Goal: Information Seeking & Learning: Get advice/opinions

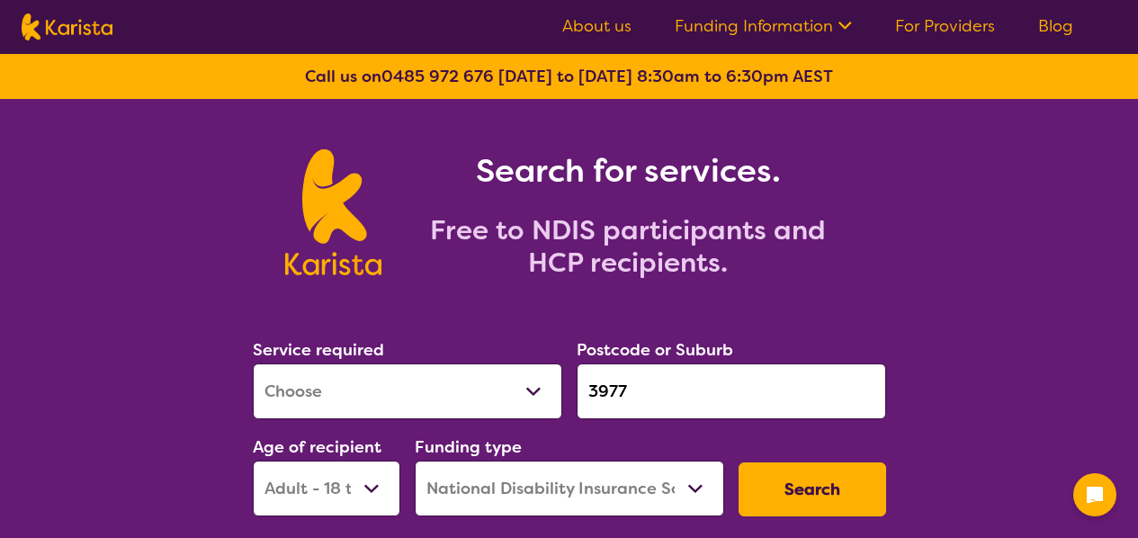
select select "[MEDICAL_DATA]"
select select "AD"
select select "NDIS"
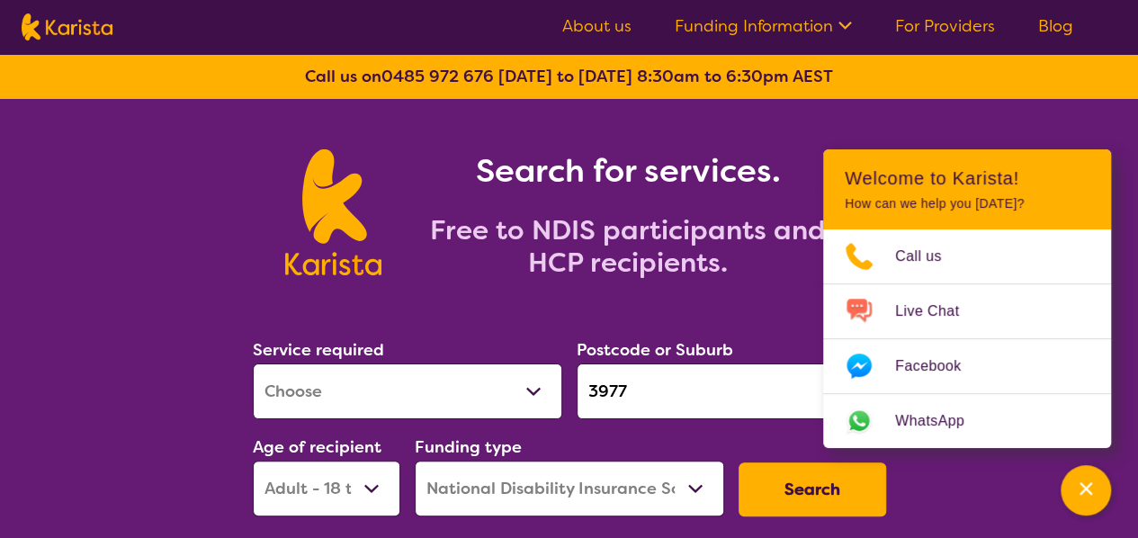
scroll to position [205, 0]
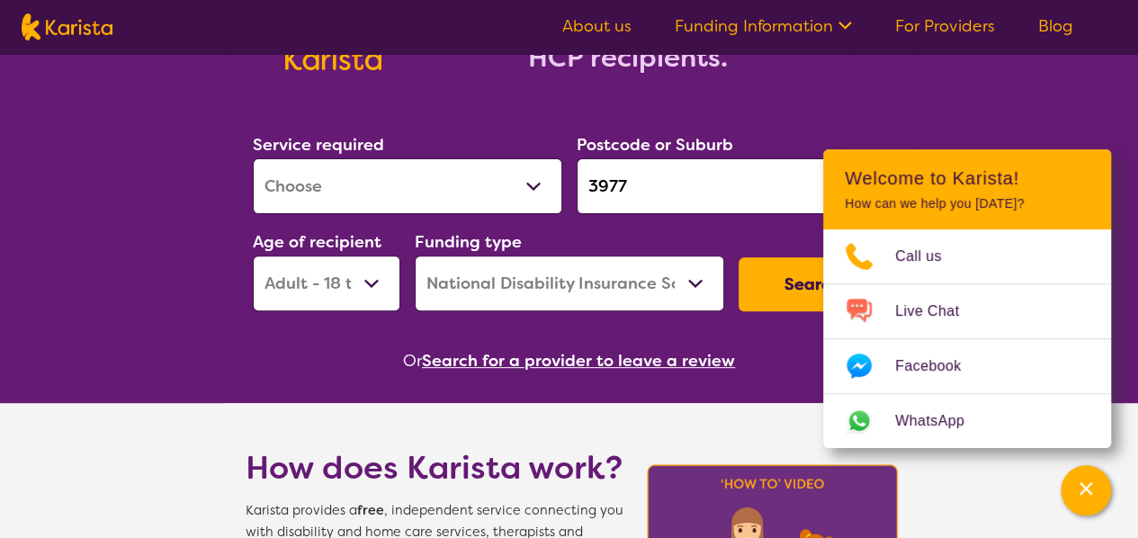
click at [531, 190] on select "Allied Health Assistant Assessment ([MEDICAL_DATA] or [MEDICAL_DATA]) Behaviour…" at bounding box center [408, 186] width 310 height 56
select select "Respite"
click at [253, 158] on select "Allied Health Assistant Assessment ([MEDICAL_DATA] or [MEDICAL_DATA]) Behaviour…" at bounding box center [408, 186] width 310 height 56
click at [675, 192] on input "3977" at bounding box center [732, 186] width 310 height 56
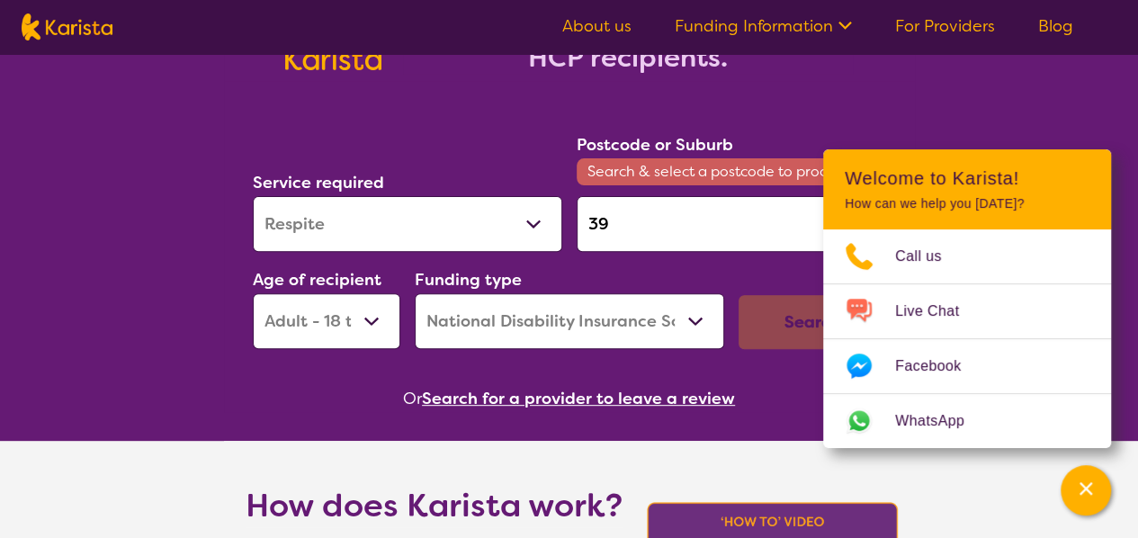
type input "3"
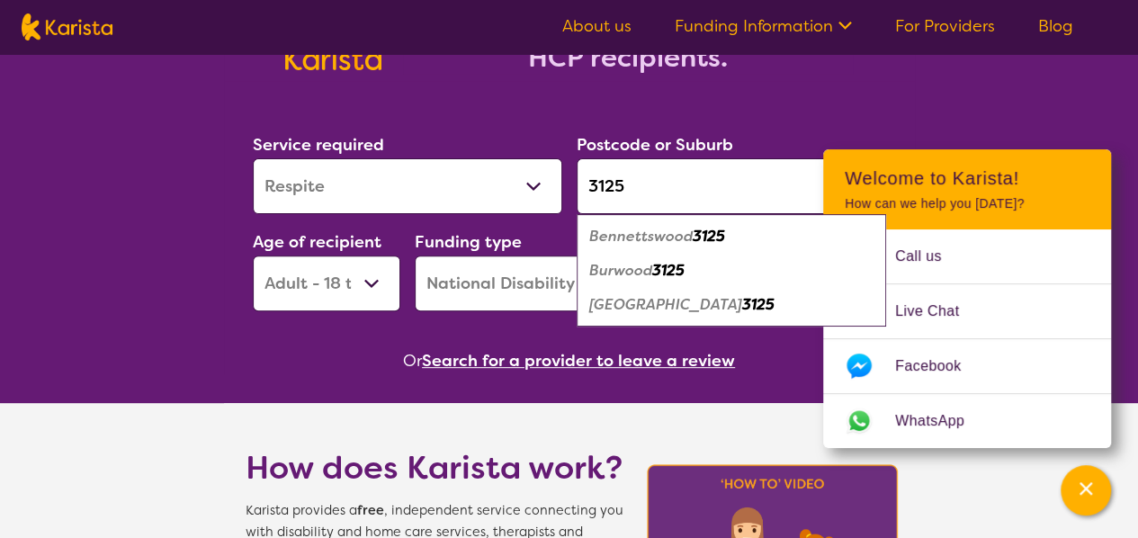
type input "3125"
click at [666, 270] on em "3125" at bounding box center [668, 270] width 32 height 19
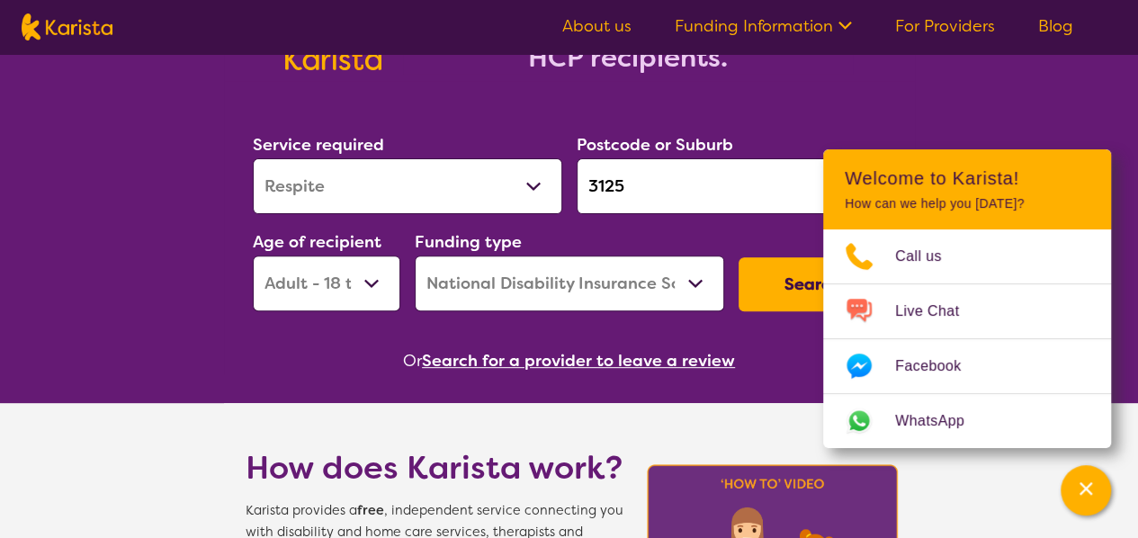
click at [1076, 178] on h2 "Welcome to Karista!" at bounding box center [967, 178] width 245 height 22
click at [1087, 490] on icon "Channel Menu" at bounding box center [1086, 488] width 13 height 13
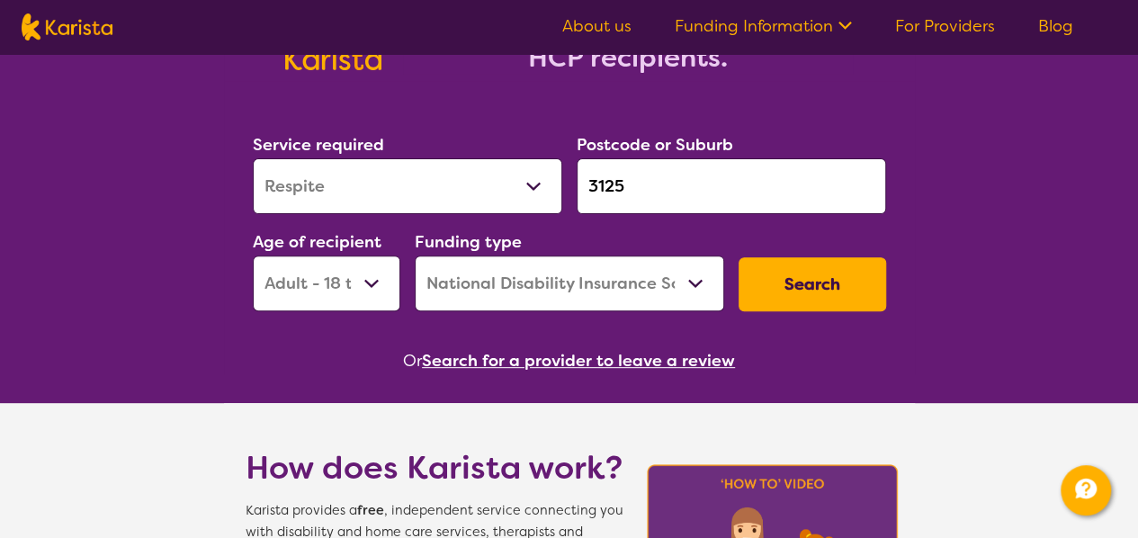
click at [369, 274] on select "Early Childhood - 0 to 9 Child - 10 to 11 Adolescent - 12 to 17 Adult - 18 to 6…" at bounding box center [327, 284] width 148 height 56
click at [253, 256] on select "Early Childhood - 0 to 9 Child - 10 to 11 Adolescent - 12 to 17 Adult - 18 to 6…" at bounding box center [327, 284] width 148 height 56
click at [696, 281] on select "Home Care Package (HCP) National Disability Insurance Scheme (NDIS) I don't know" at bounding box center [570, 284] width 310 height 56
click at [356, 275] on select "Early Childhood - 0 to 9 Child - 10 to 11 Adolescent - 12 to 17 Adult - 18 to 6…" at bounding box center [327, 284] width 148 height 56
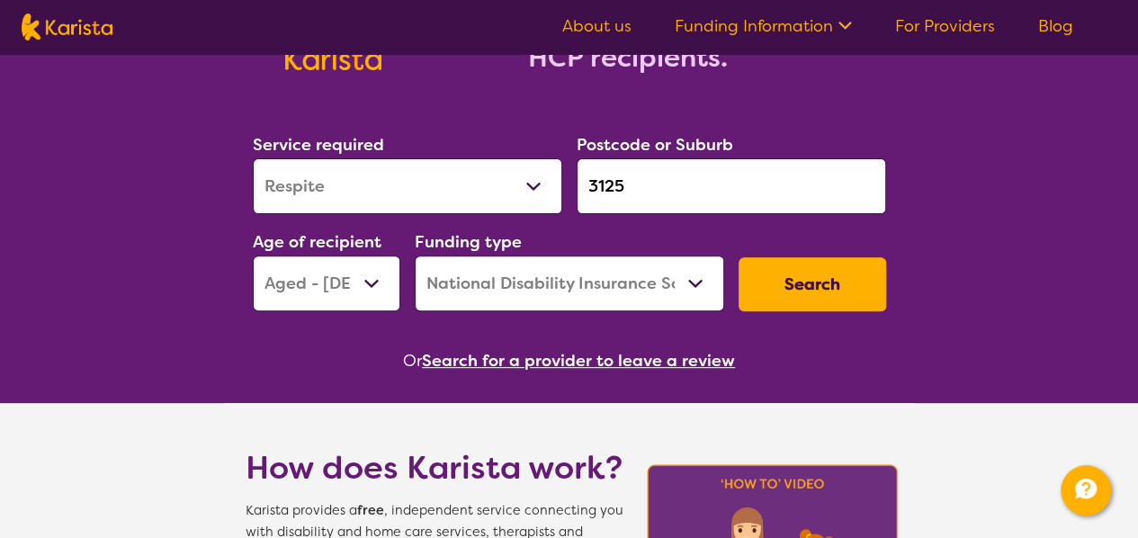
select select "AD"
click at [253, 256] on select "Early Childhood - 0 to 9 Child - 10 to 11 Adolescent - 12 to 17 Adult - 18 to 6…" at bounding box center [327, 284] width 148 height 56
click at [685, 265] on select "Home Care Package (HCP) National Disability Insurance Scheme (NDIS) I don't know" at bounding box center [570, 284] width 310 height 56
click at [814, 283] on button "Search" at bounding box center [813, 284] width 148 height 54
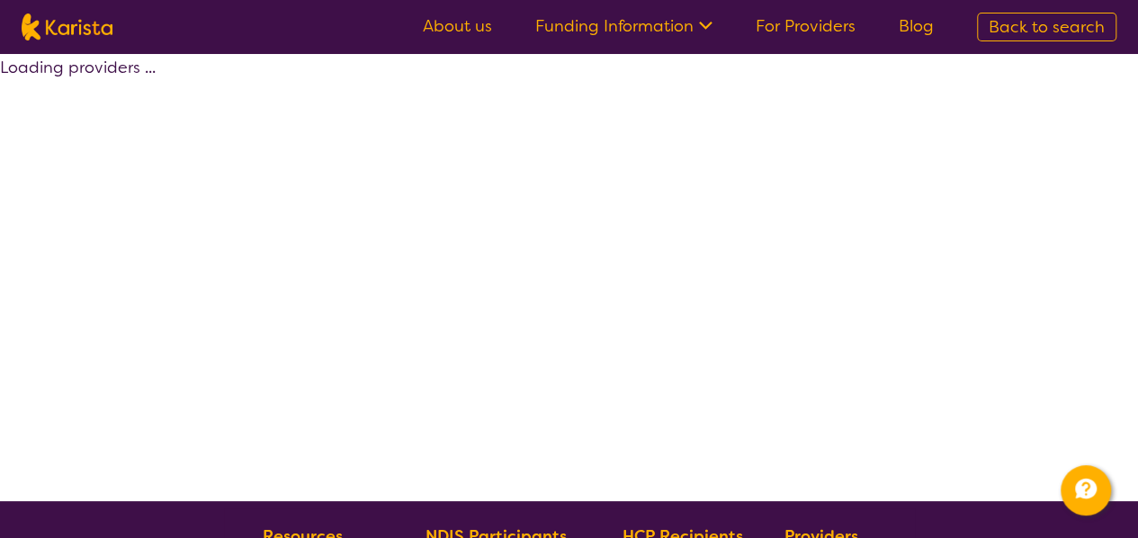
select select "by_score"
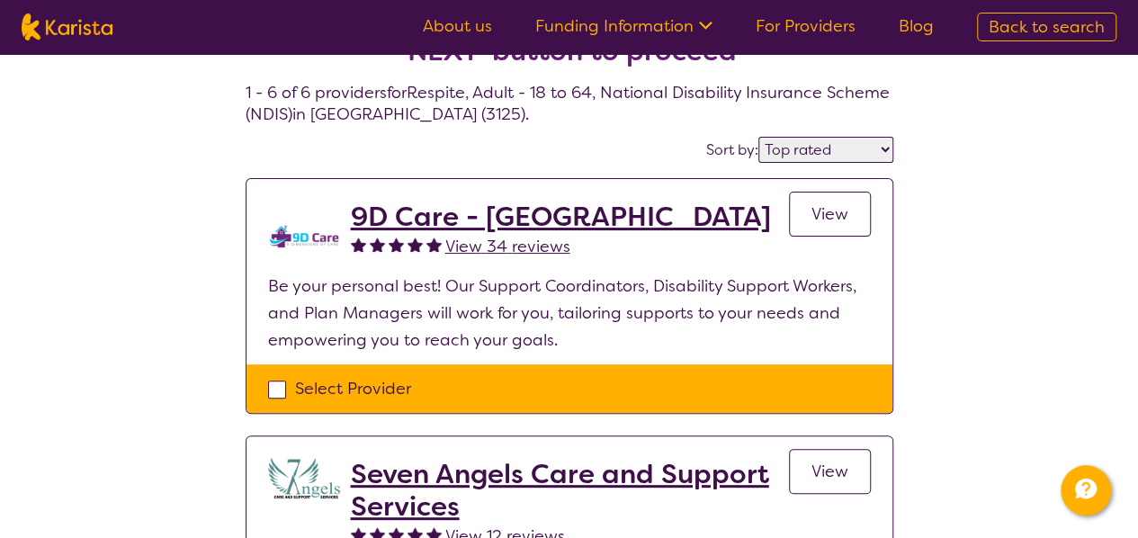
scroll to position [74, 0]
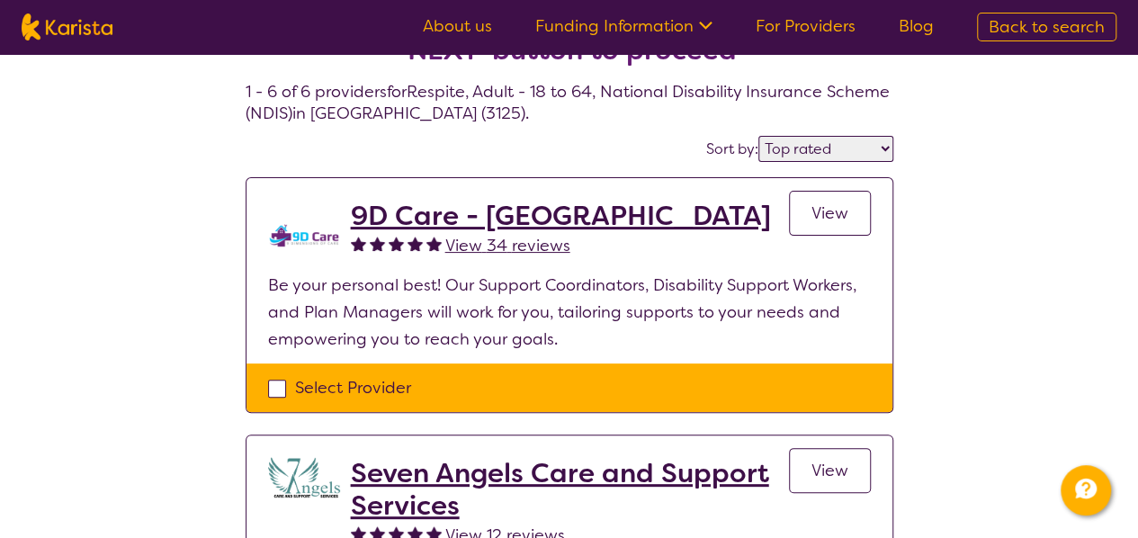
click at [431, 219] on h2 "9D Care - [GEOGRAPHIC_DATA]" at bounding box center [561, 216] width 420 height 32
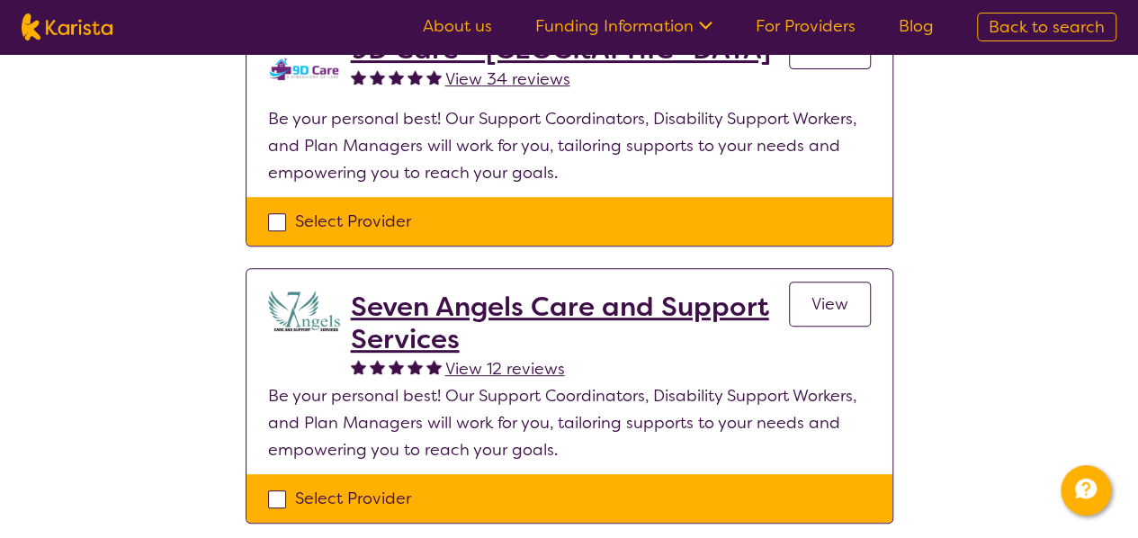
scroll to position [241, 0]
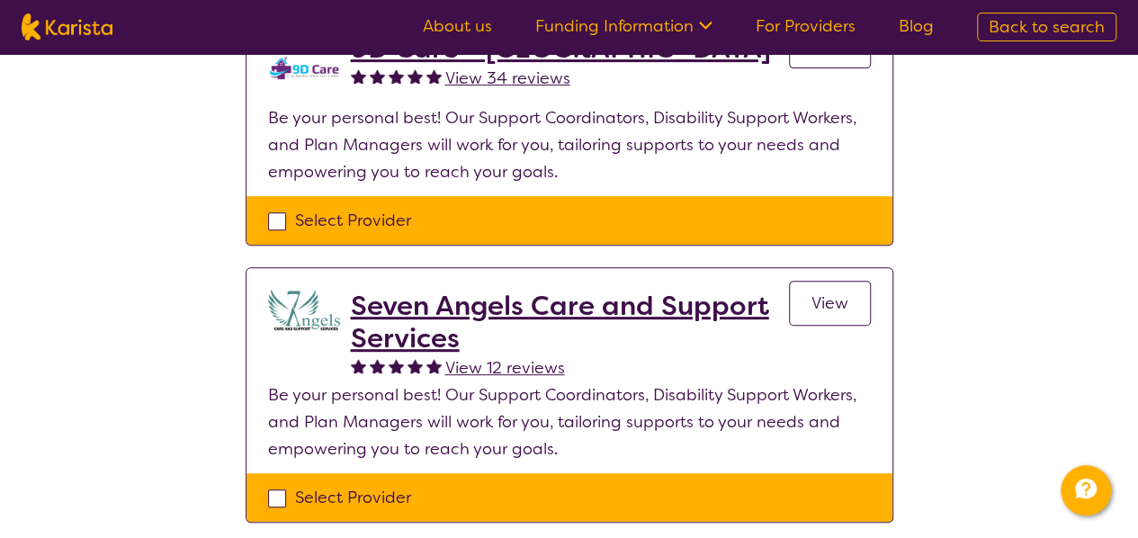
click at [536, 298] on h2 "Seven Angels Care and Support Services" at bounding box center [570, 322] width 438 height 65
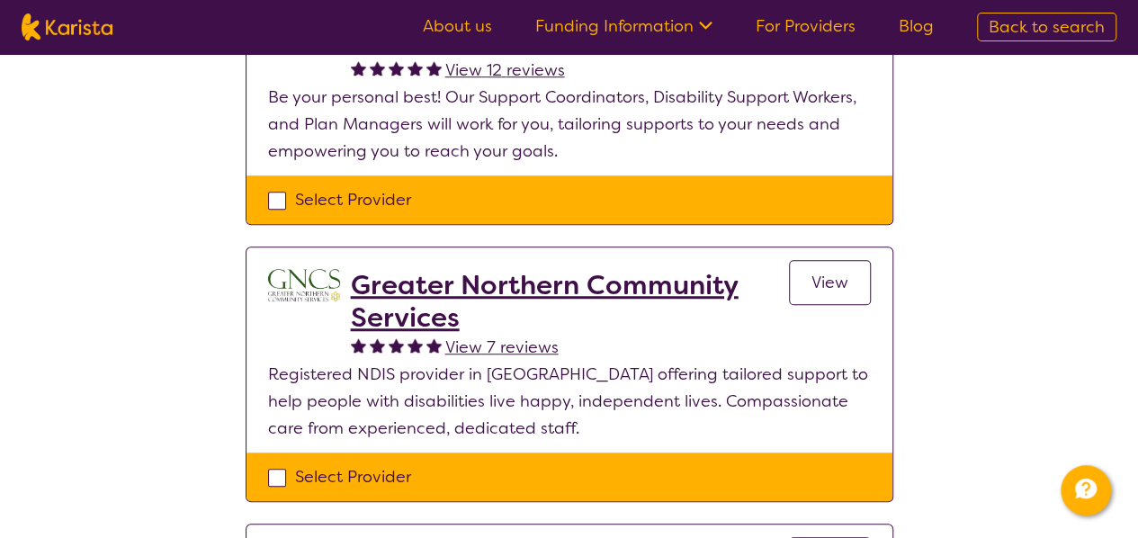
scroll to position [0, 0]
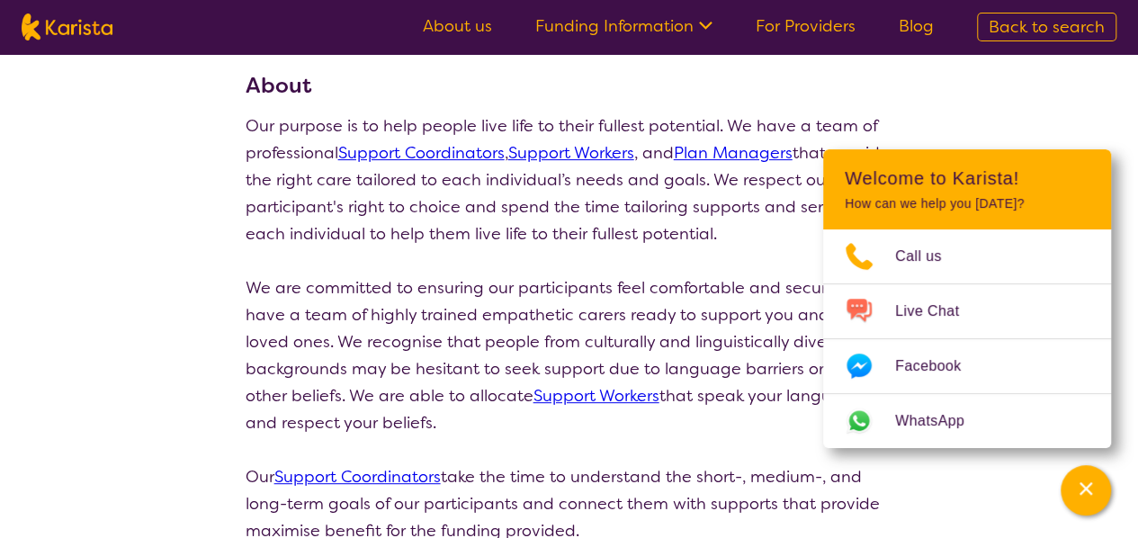
scroll to position [238, 0]
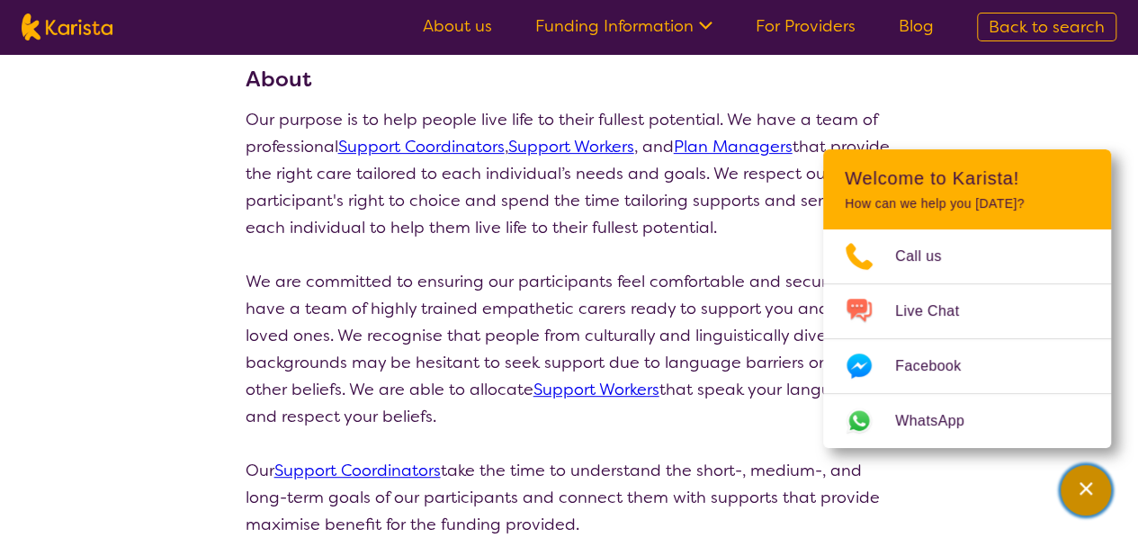
click at [1091, 481] on icon "Channel Menu" at bounding box center [1086, 489] width 18 height 18
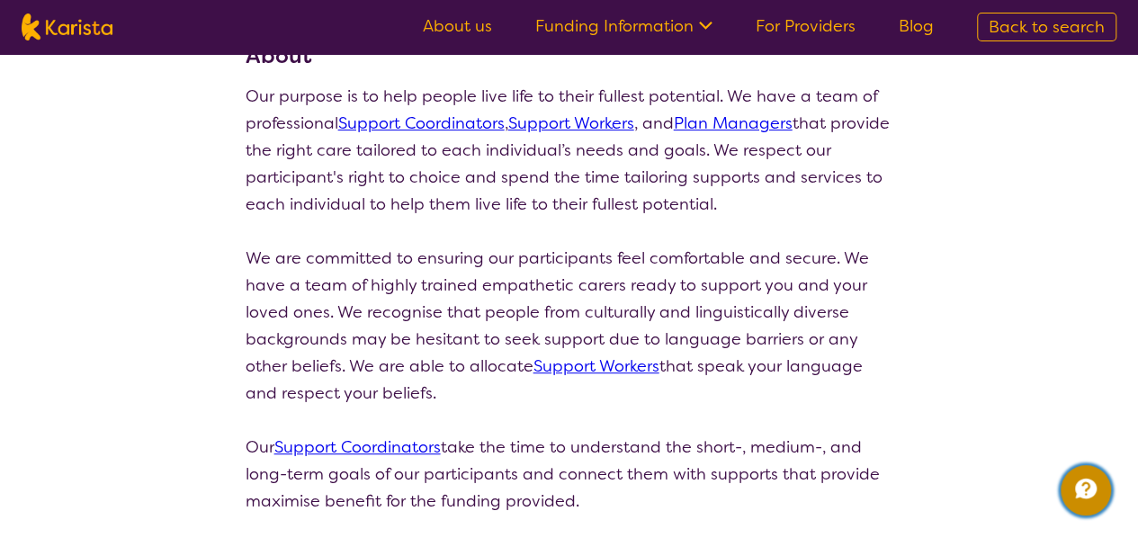
scroll to position [0, 0]
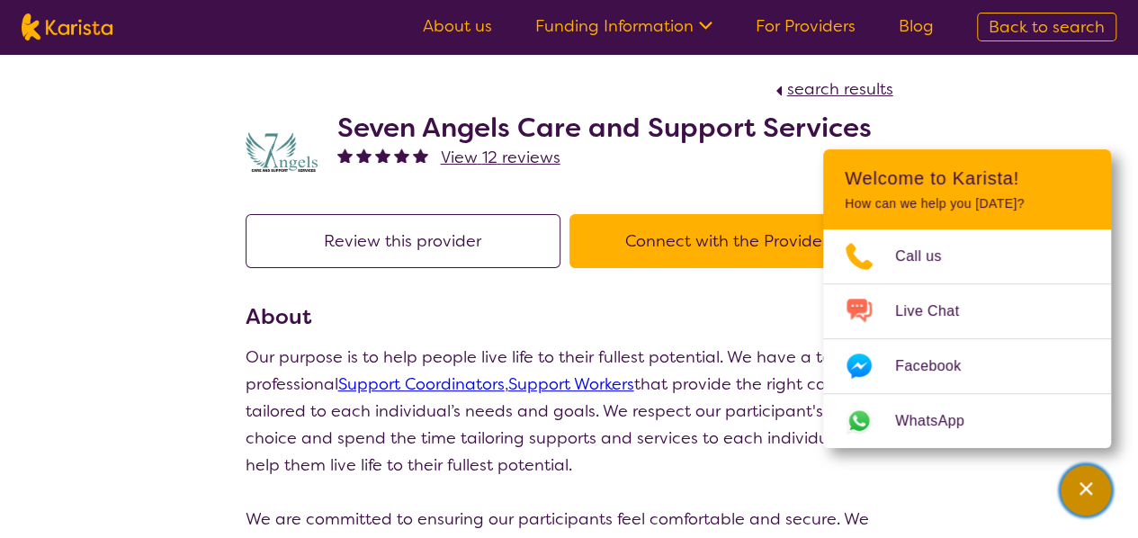
click at [1077, 479] on div "Channel Menu" at bounding box center [1086, 491] width 36 height 40
